Goal: Transaction & Acquisition: Book appointment/travel/reservation

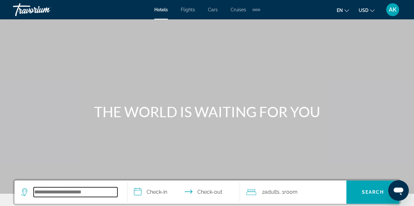
click at [37, 192] on input "Search hotel destination" at bounding box center [76, 193] width 84 height 10
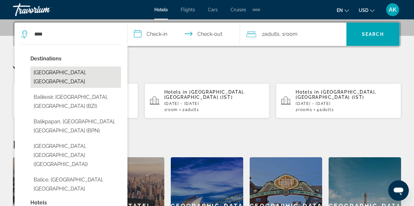
click at [51, 73] on button "[GEOGRAPHIC_DATA], [GEOGRAPHIC_DATA]" at bounding box center [75, 77] width 91 height 21
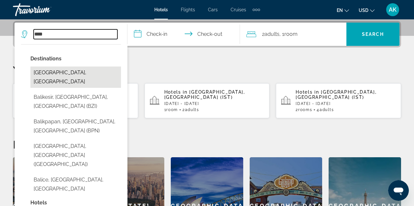
type input "**********"
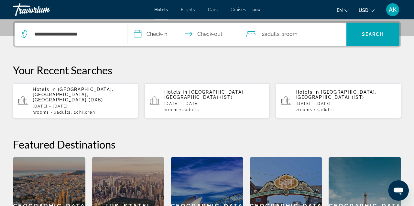
click at [160, 35] on input "**********" at bounding box center [184, 35] width 115 height 25
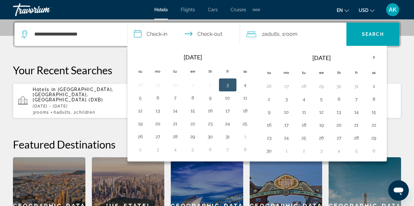
click at [374, 58] on th "Next month" at bounding box center [373, 57] width 17 height 14
click at [375, 58] on th "Next month" at bounding box center [373, 57] width 17 height 14
click at [374, 100] on button "10" at bounding box center [374, 99] width 10 height 9
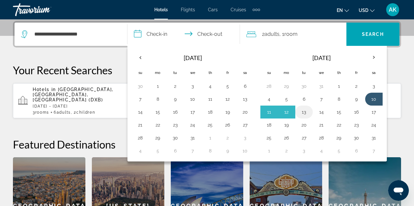
click at [305, 114] on button "13" at bounding box center [304, 112] width 10 height 9
type input "**********"
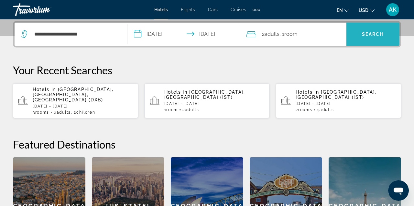
click at [380, 38] on span "Search" at bounding box center [372, 35] width 53 height 16
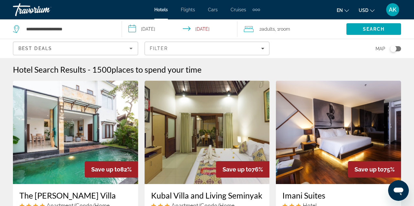
click at [395, 11] on span "AK" at bounding box center [393, 9] width 8 height 6
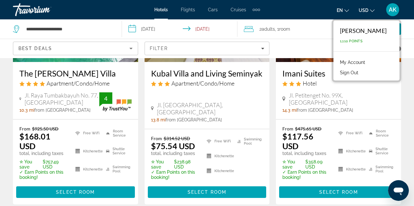
scroll to position [123, 0]
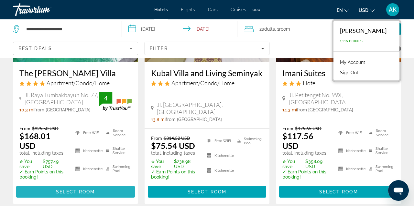
click at [108, 184] on span "Main content" at bounding box center [75, 192] width 119 height 16
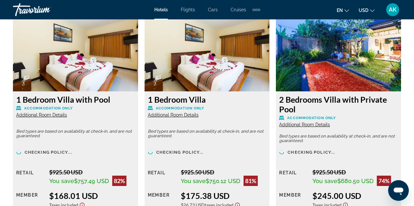
scroll to position [1021, 0]
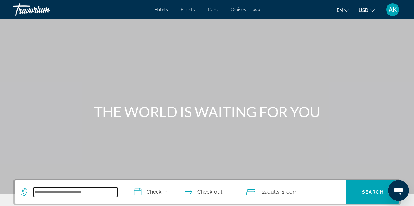
click at [40, 193] on input "Search hotel destination" at bounding box center [76, 193] width 84 height 10
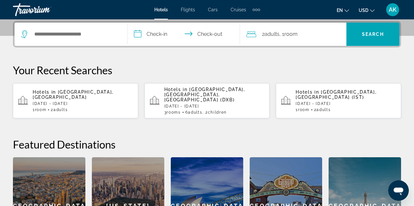
click at [77, 102] on p "[DATE] - [DATE]" at bounding box center [83, 104] width 100 height 5
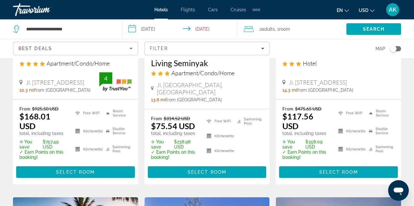
scroll to position [143, 0]
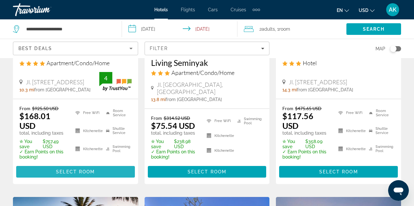
click at [73, 169] on span "Select Room" at bounding box center [75, 171] width 39 height 5
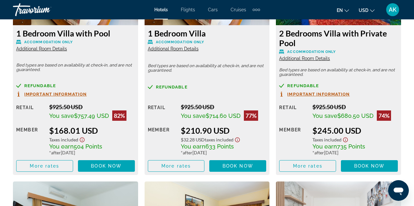
scroll to position [1083, 0]
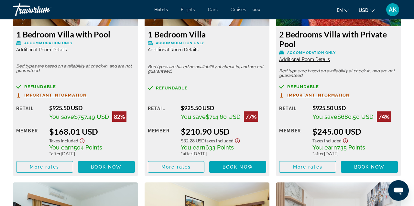
click at [108, 170] on span "Book now" at bounding box center [106, 167] width 31 height 5
